Goal: Task Accomplishment & Management: Manage account settings

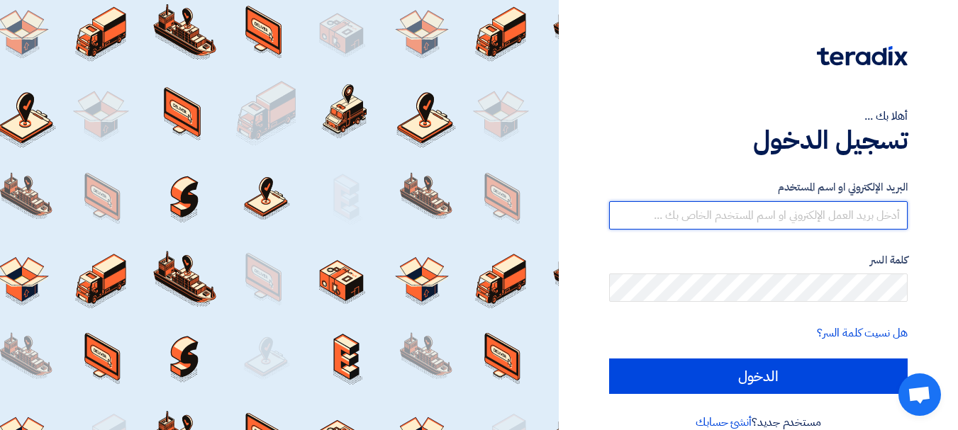
click at [856, 212] on input "text" at bounding box center [758, 215] width 298 height 28
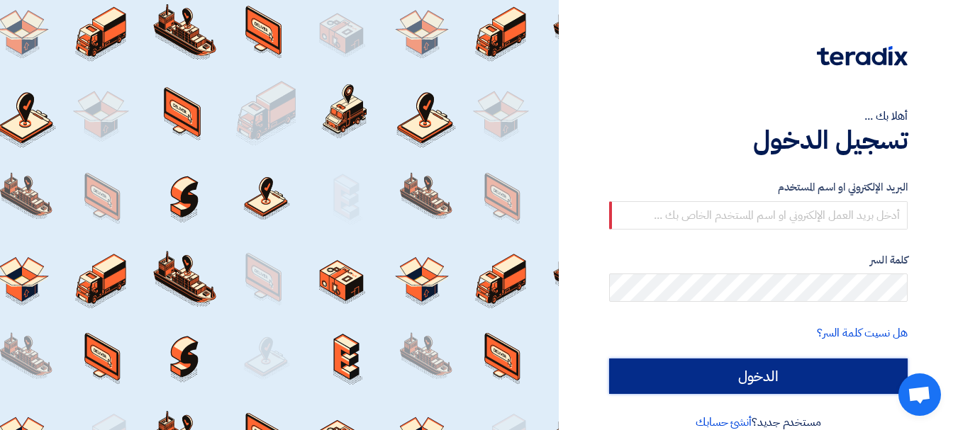
click at [674, 386] on input "الدخول" at bounding box center [758, 376] width 298 height 35
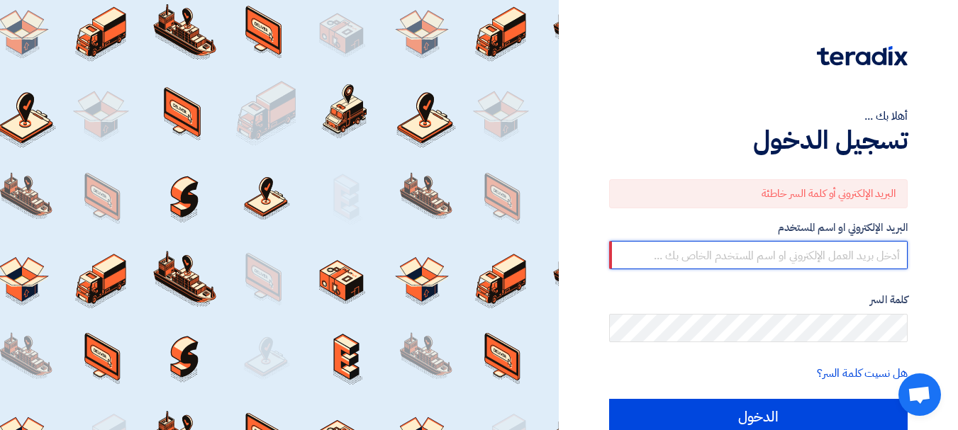
click at [793, 256] on input "text" at bounding box center [758, 255] width 298 height 28
type input "[EMAIL_ADDRESS][DOMAIN_NAME]"
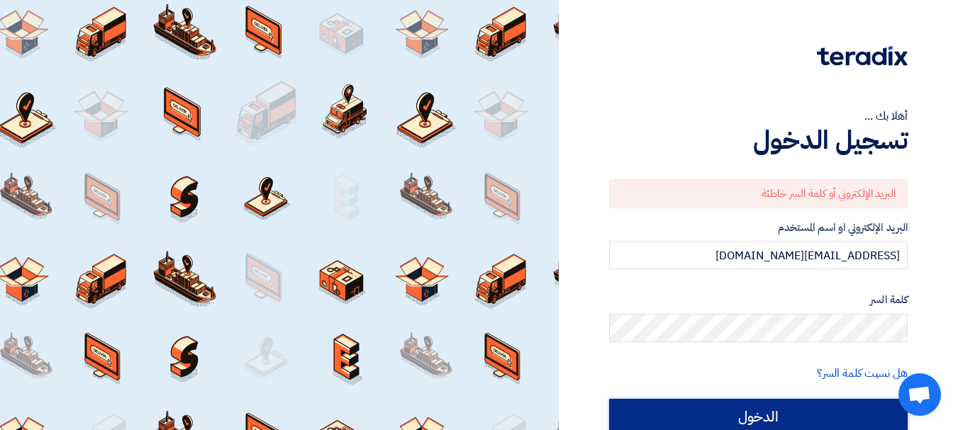
click at [801, 414] on input "الدخول" at bounding box center [758, 416] width 298 height 35
click at [698, 410] on input "الدخول" at bounding box center [758, 416] width 298 height 35
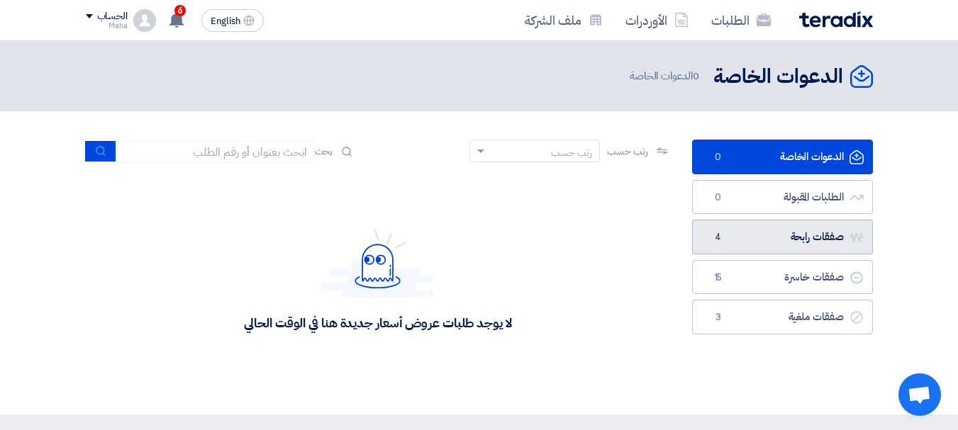
click at [803, 225] on link "صفقات رابحة صفقات رابحة 4" at bounding box center [782, 237] width 181 height 35
